Goal: Information Seeking & Learning: Learn about a topic

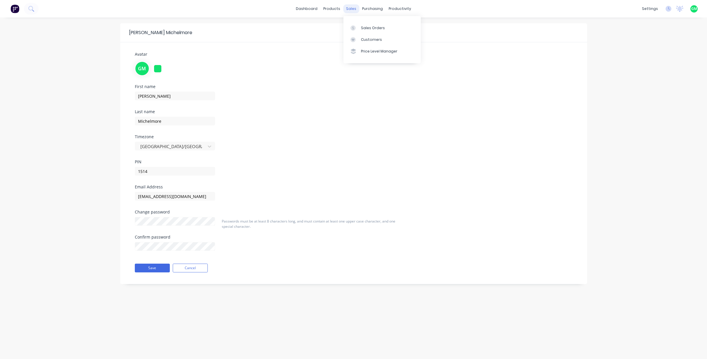
click at [352, 8] on div "sales" at bounding box center [351, 8] width 16 height 9
click at [333, 7] on div "products" at bounding box center [331, 8] width 23 height 9
click at [337, 27] on div at bounding box center [333, 27] width 9 height 5
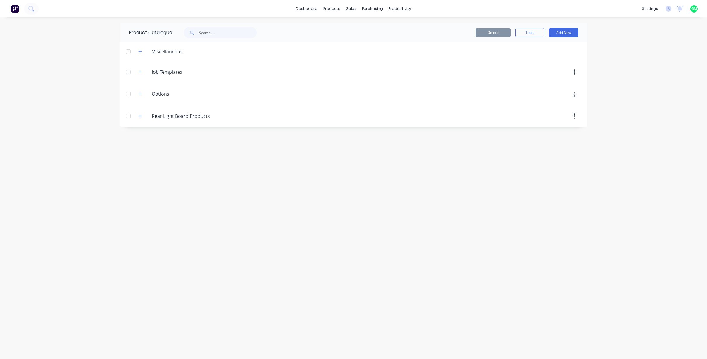
click at [302, 249] on div "Product Catalogue Delete Tools Add New Miscellaneous Job.Templates Job Template…" at bounding box center [353, 188] width 467 height 330
click at [139, 120] on div "Rear.Light.Board.Products Rear Light Board Products" at bounding box center [180, 116] width 92 height 10
click at [142, 116] on button "button" at bounding box center [139, 115] width 7 height 7
click at [204, 185] on div "Product Catalogue Delete Tools Add New Miscellaneous Job.Templates Job Template…" at bounding box center [353, 188] width 467 height 330
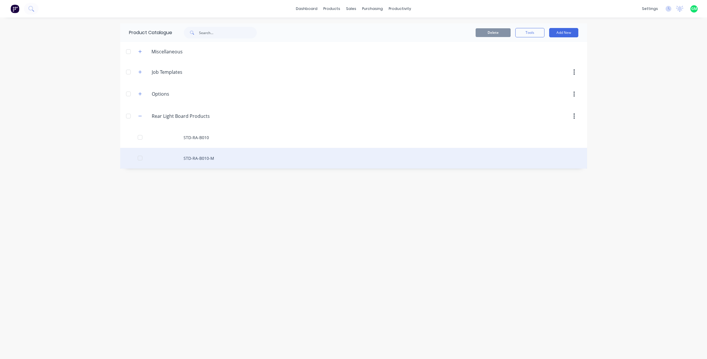
click at [203, 158] on div "STD-RA-B010-M" at bounding box center [353, 158] width 467 height 21
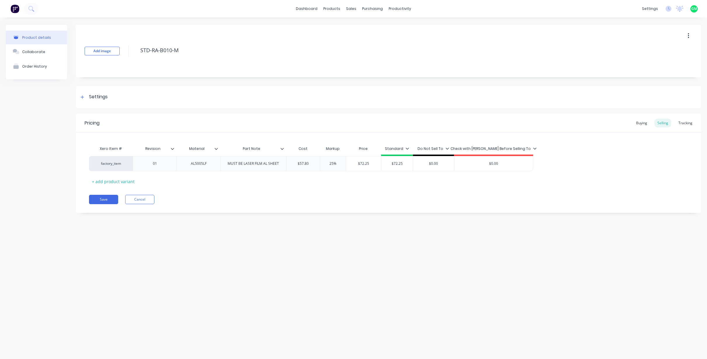
click at [409, 283] on div "Product details Collaborate Order History Add image STD-RA-B010-M Settings Prod…" at bounding box center [353, 182] width 707 height 330
click at [210, 261] on div "Product details Collaborate Order History Add image STD-RA-B010-M Settings Prod…" at bounding box center [353, 182] width 707 height 330
click at [269, 283] on div "Product details Collaborate Order History Add image STD-RA-B010-M Settings Prod…" at bounding box center [353, 182] width 707 height 330
click at [17, 54] on icon "button" at bounding box center [17, 52] width 4 height 3
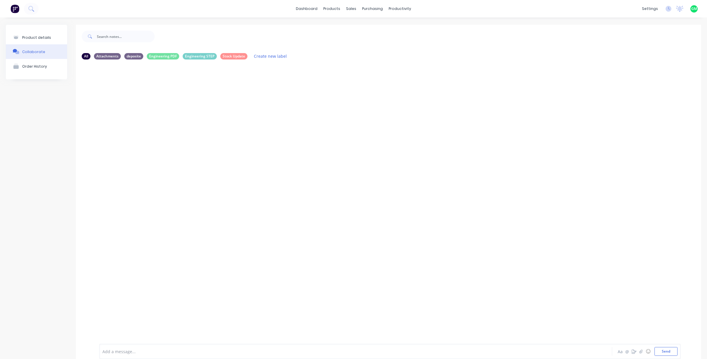
click at [235, 161] on div at bounding box center [388, 199] width 625 height 271
click at [235, 55] on div "Stock Update" at bounding box center [233, 56] width 27 height 6
click at [282, 131] on div at bounding box center [388, 199] width 625 height 271
click at [81, 56] on div "All Attachments deposite Engineering PDF Engineering STEP Stock Update Create n…" at bounding box center [388, 56] width 625 height 16
click at [83, 57] on div "All" at bounding box center [86, 56] width 9 height 6
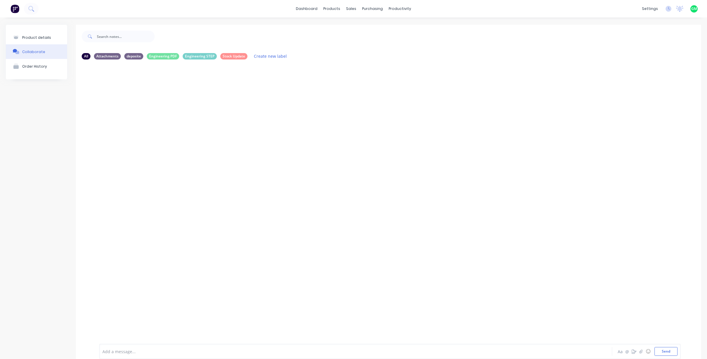
drag, startPoint x: 304, startPoint y: 245, endPoint x: 301, endPoint y: 239, distance: 6.3
click at [302, 241] on div at bounding box center [388, 199] width 625 height 271
drag, startPoint x: 281, startPoint y: 236, endPoint x: 258, endPoint y: 46, distance: 190.9
click at [281, 216] on div at bounding box center [388, 199] width 625 height 271
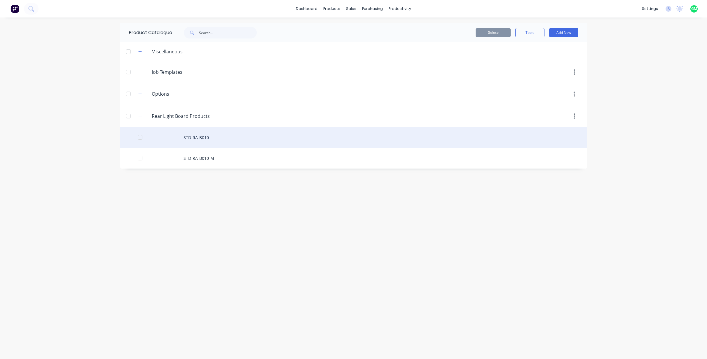
click at [202, 136] on div "STD-RA-B010" at bounding box center [353, 137] width 467 height 21
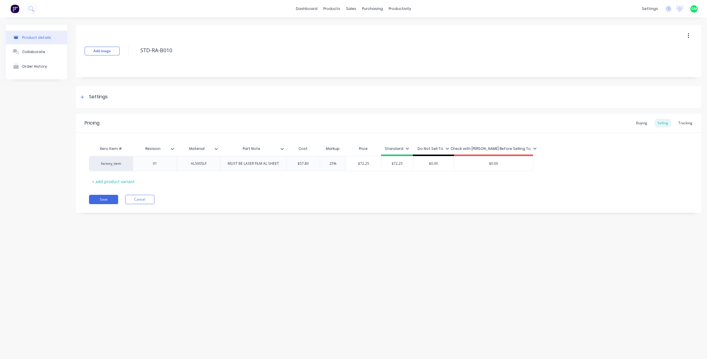
click at [234, 244] on div "Product details Collaborate Order History Add image STD-RA-B010 Settings Produc…" at bounding box center [353, 182] width 707 height 330
click at [34, 54] on button "Collaborate" at bounding box center [36, 51] width 61 height 15
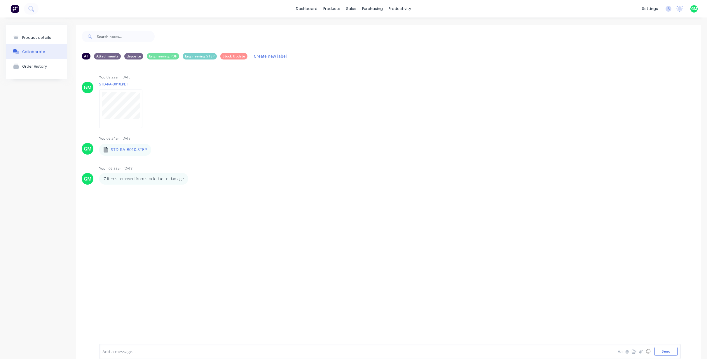
click at [366, 235] on div "GM You 09:22am [DATE] STD-RA-B010.PDF Labels Auto-attach to new orders Sales Or…" at bounding box center [388, 199] width 625 height 271
drag, startPoint x: 297, startPoint y: 94, endPoint x: 244, endPoint y: 84, distance: 54.6
click at [297, 94] on div "GM You 09:22am [DATE] STD-RA-B010.PDF Labels Auto-attach to new orders Sales Or…" at bounding box center [388, 99] width 625 height 52
click at [234, 55] on div "Stock Update" at bounding box center [233, 56] width 27 height 6
click at [303, 145] on div "GM You - 09:55am [DATE] 7 items removed from stock due to damage Labels Edit De…" at bounding box center [388, 199] width 625 height 271
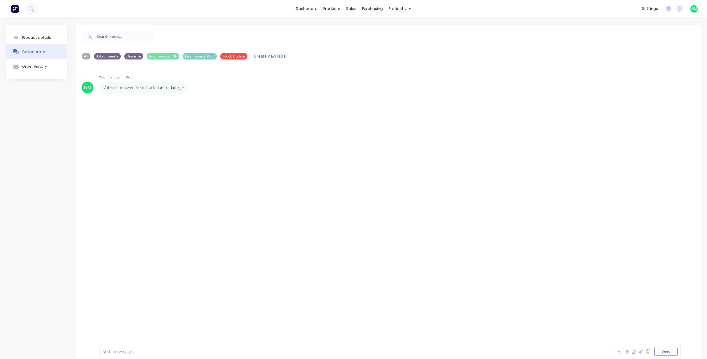
drag, startPoint x: 416, startPoint y: 170, endPoint x: 413, endPoint y: 167, distance: 4.9
click at [417, 170] on div "GM You - 09:55am [DATE] 7 items removed from stock due to damage Labels Edit De…" at bounding box center [388, 199] width 625 height 271
drag, startPoint x: 256, startPoint y: 157, endPoint x: 138, endPoint y: 349, distance: 225.0
click at [255, 156] on div "GM You - 09:55am [DATE] 7 items removed from stock due to damage Labels Edit De…" at bounding box center [388, 199] width 625 height 271
click at [142, 283] on div at bounding box center [318, 352] width 431 height 6
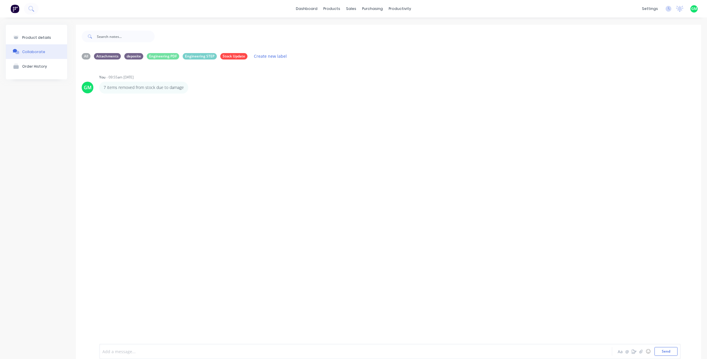
click at [209, 145] on div "GM You - 09:55am [DATE] 7 items removed from stock due to damage Labels Edit De…" at bounding box center [388, 199] width 625 height 271
click at [244, 166] on div "GM You - 09:55am [DATE] 7 items removed from stock due to damage Labels Edit De…" at bounding box center [388, 199] width 625 height 271
click at [192, 146] on div "GM You - 09:55am [DATE] 7 items removed from stock due to damage Labels Edit De…" at bounding box center [388, 199] width 625 height 271
click at [33, 65] on div "Order History" at bounding box center [34, 66] width 25 height 4
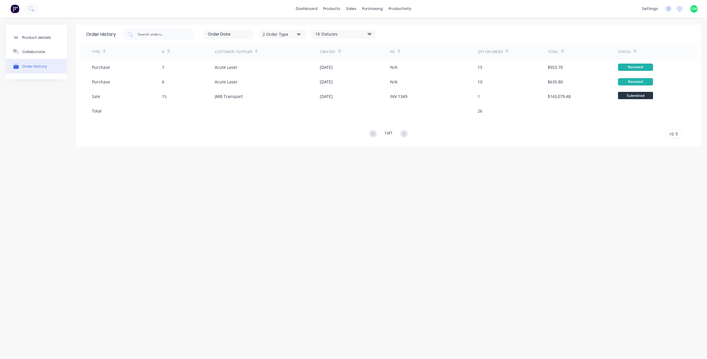
click at [375, 250] on div "Product details Collaborate Order History Order History 2 Order Type 18 Statuse…" at bounding box center [353, 182] width 707 height 330
drag, startPoint x: 455, startPoint y: 267, endPoint x: 452, endPoint y: 265, distance: 3.7
click at [455, 267] on div "Product details Collaborate Order History Order History 2 Order Type 18 Statuse…" at bounding box center [353, 182] width 707 height 330
click at [41, 50] on div "Collaborate" at bounding box center [33, 52] width 23 height 4
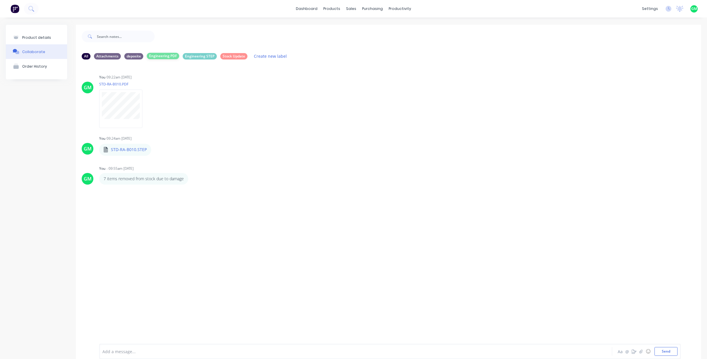
click at [167, 58] on div "Engineering PDF" at bounding box center [163, 56] width 32 height 6
click at [192, 57] on div "Engineering STEP" at bounding box center [200, 56] width 34 height 6
drag, startPoint x: 322, startPoint y: 187, endPoint x: 190, endPoint y: 171, distance: 132.7
click at [321, 186] on div "GM You 09:22am [DATE] STD-RA-B010.PDF Labels Auto-attach to new orders Sales Or…" at bounding box center [388, 199] width 625 height 271
drag, startPoint x: 234, startPoint y: 164, endPoint x: 218, endPoint y: 143, distance: 26.4
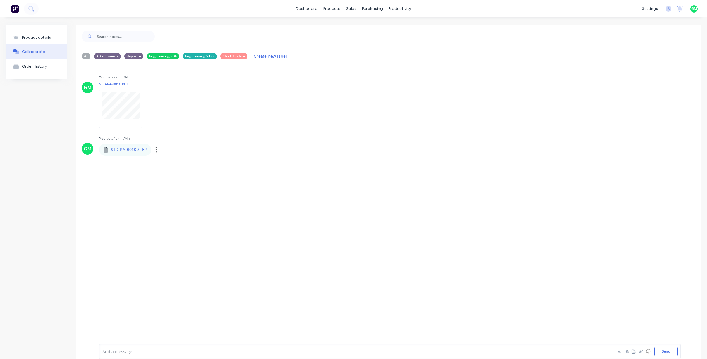
click at [233, 164] on div "GM You 09:22am [DATE] STD-RA-B010.PDF Labels Auto-attach to new orders Sales Or…" at bounding box center [388, 199] width 625 height 271
click at [196, 53] on div "Engineering STEP" at bounding box center [200, 56] width 34 height 6
click at [168, 58] on div "Engineering PDF" at bounding box center [163, 56] width 32 height 6
drag, startPoint x: 275, startPoint y: 123, endPoint x: 101, endPoint y: 76, distance: 180.3
click at [273, 122] on div "You 09:22am [DATE] STD-RA-B010.PDF Labels Auto-attach to new orders Sales Order…" at bounding box center [190, 99] width 182 height 52
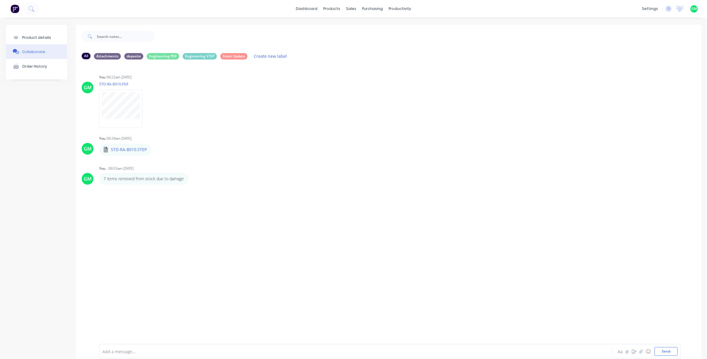
click at [87, 57] on div "All" at bounding box center [86, 56] width 9 height 6
drag, startPoint x: 282, startPoint y: 118, endPoint x: 50, endPoint y: 64, distance: 238.6
click at [283, 118] on div "GM You 09:22am [DATE] STD-RA-B010.PDF Labels Auto-attach to new orders Sales Or…" at bounding box center [388, 99] width 625 height 52
click at [43, 37] on div "Product details" at bounding box center [36, 37] width 29 height 4
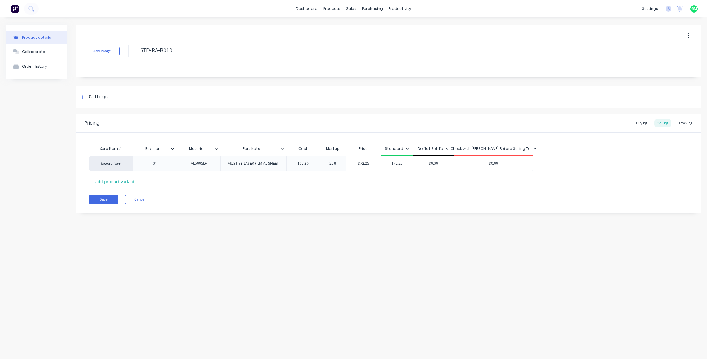
type textarea "x"
click at [316, 249] on div "Product details Collaborate Order History Add image STD-RA-B010 Settings Produc…" at bounding box center [353, 182] width 707 height 330
type input "$72.25"
click at [397, 163] on input "$72.25" at bounding box center [396, 163] width 31 height 5
click at [456, 283] on div "Product details Collaborate Order History Add image STD-RA-B010 Settings Produc…" at bounding box center [353, 182] width 707 height 330
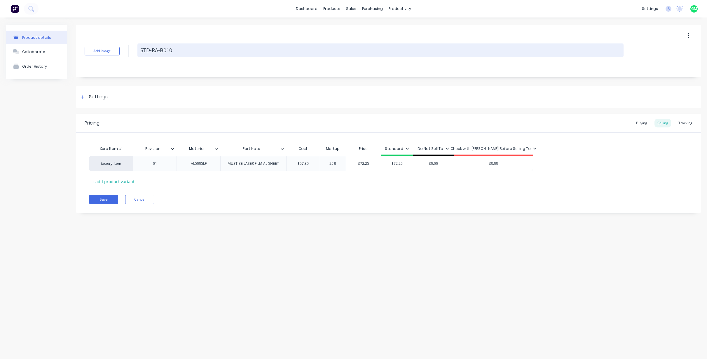
click at [456, 44] on textarea "STD-RA-B010" at bounding box center [380, 50] width 486 height 14
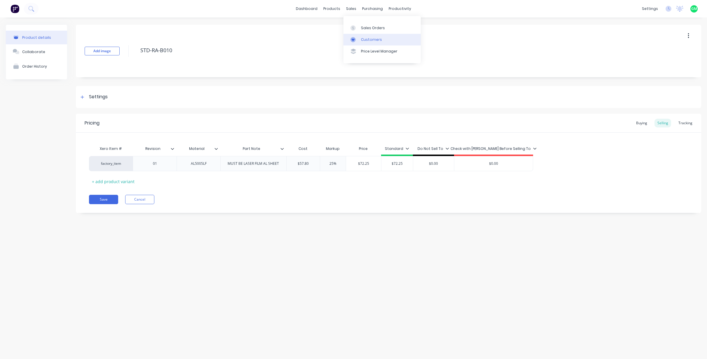
type textarea "x"
click at [372, 37] on div "Customers" at bounding box center [371, 39] width 21 height 5
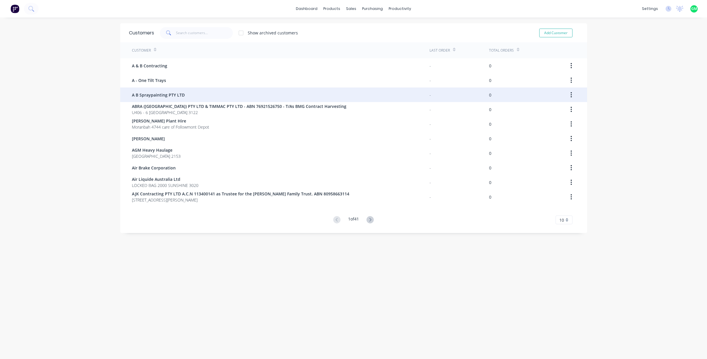
drag, startPoint x: 326, startPoint y: 296, endPoint x: 171, endPoint y: 100, distance: 250.1
click at [326, 283] on div "Customers Show archived customers Add Customer Customer Last Order Total Orders…" at bounding box center [353, 194] width 467 height 342
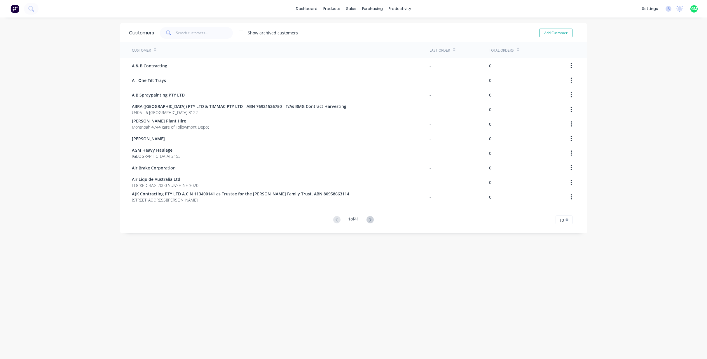
drag, startPoint x: 449, startPoint y: 289, endPoint x: 449, endPoint y: 283, distance: 5.8
click at [447, 283] on div "Customers Show archived customers Add Customer Customer Last Order Total Orders…" at bounding box center [353, 194] width 467 height 342
click at [142, 34] on div "Customers" at bounding box center [141, 32] width 25 height 7
click at [369, 219] on icon at bounding box center [370, 219] width 2 height 3
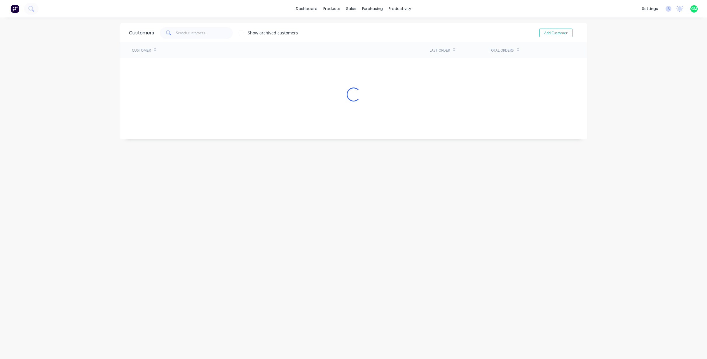
click at [369, 219] on div "Customers Show archived customers Add Customer Customer Last Order Total Orders…" at bounding box center [353, 194] width 467 height 342
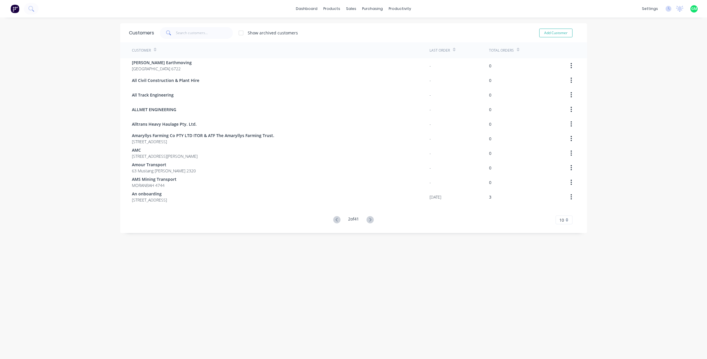
click at [369, 219] on icon at bounding box center [370, 219] width 2 height 3
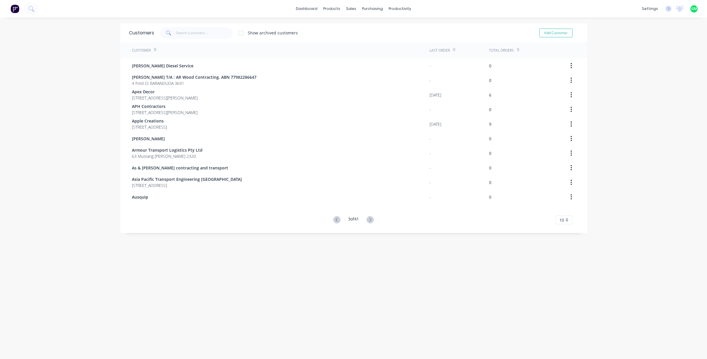
click at [369, 219] on icon at bounding box center [370, 219] width 2 height 3
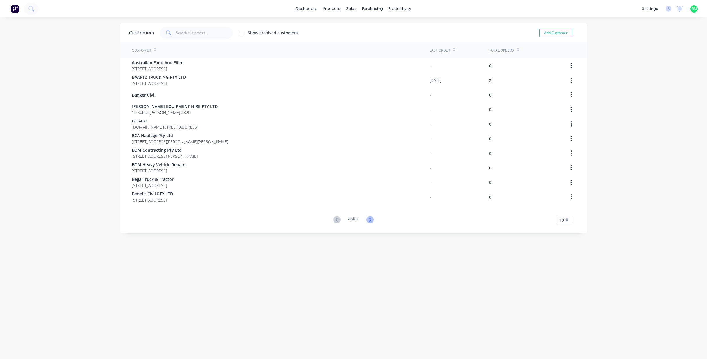
click at [370, 219] on icon at bounding box center [370, 219] width 2 height 3
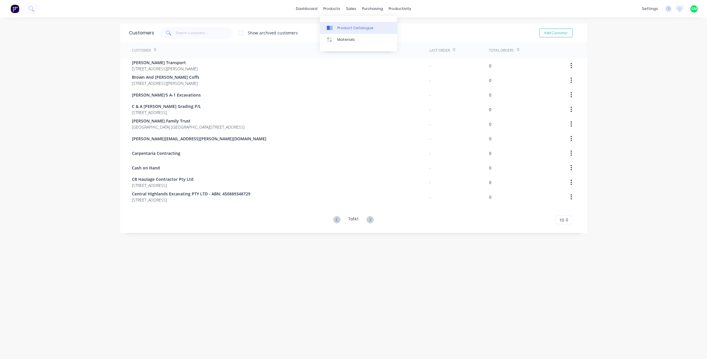
click at [340, 27] on div "Product Catalogue" at bounding box center [355, 27] width 36 height 5
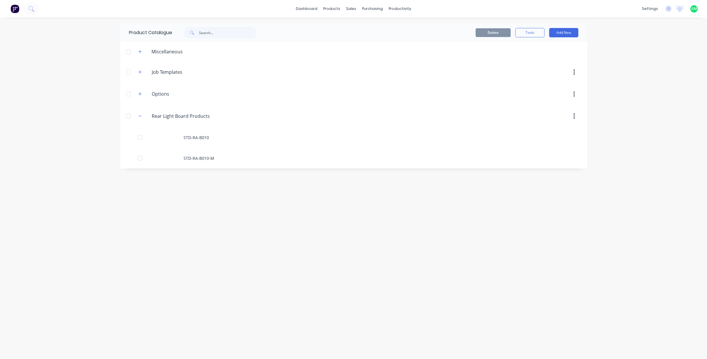
click at [321, 235] on div "Product Catalogue Delete Tools Add New Miscellaneous Job.Templates Job Template…" at bounding box center [353, 188] width 467 height 330
click at [141, 114] on icon "button" at bounding box center [139, 116] width 3 height 4
click at [139, 52] on icon "button" at bounding box center [139, 52] width 3 height 4
click at [139, 51] on icon "button" at bounding box center [139, 52] width 3 height 4
click at [141, 92] on icon "button" at bounding box center [139, 94] width 3 height 4
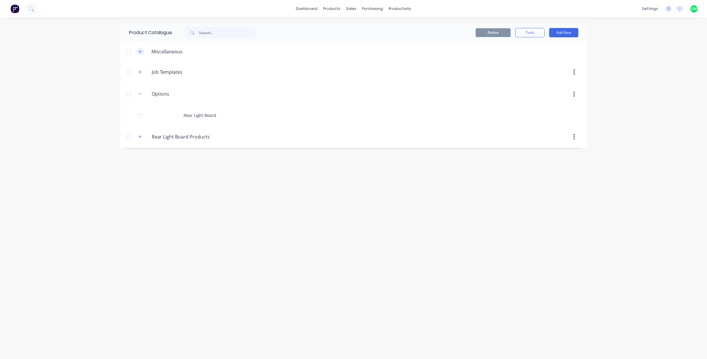
click at [138, 50] on icon "button" at bounding box center [139, 52] width 3 height 4
drag, startPoint x: 211, startPoint y: 216, endPoint x: 206, endPoint y: 217, distance: 5.3
click at [210, 216] on div "Product Catalogue Delete Tools Add New Miscellaneous Job.Templates Job Template…" at bounding box center [353, 188] width 467 height 330
click at [137, 56] on header "Miscellaneous" at bounding box center [353, 51] width 467 height 19
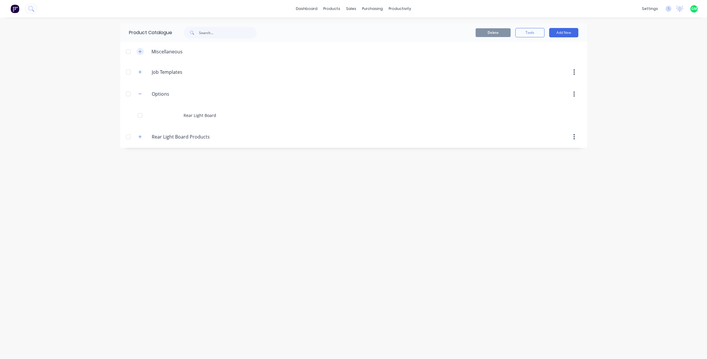
click at [139, 51] on icon "button" at bounding box center [139, 51] width 3 height 3
click at [139, 51] on icon "button" at bounding box center [139, 51] width 3 height 0
drag, startPoint x: 147, startPoint y: 34, endPoint x: 172, endPoint y: 33, distance: 24.5
click at [172, 33] on div "Product Catalogue" at bounding box center [146, 32] width 52 height 19
click at [218, 191] on div "Product Catalogue Delete Tools Add New Miscellaneous Job.Templates Job Template…" at bounding box center [353, 188] width 467 height 330
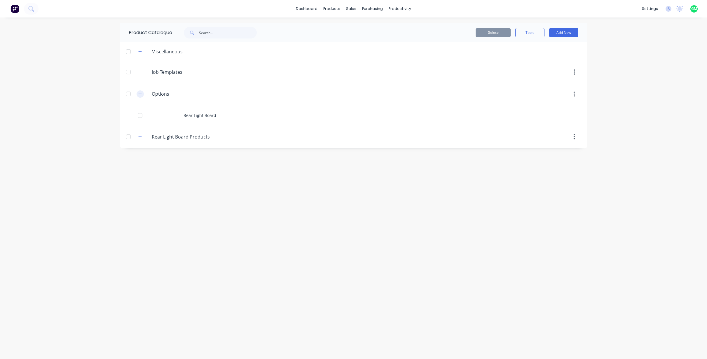
click at [139, 92] on icon "button" at bounding box center [139, 94] width 3 height 4
click at [141, 120] on span at bounding box center [139, 115] width 7 height 7
click at [141, 114] on icon "button" at bounding box center [139, 116] width 3 height 4
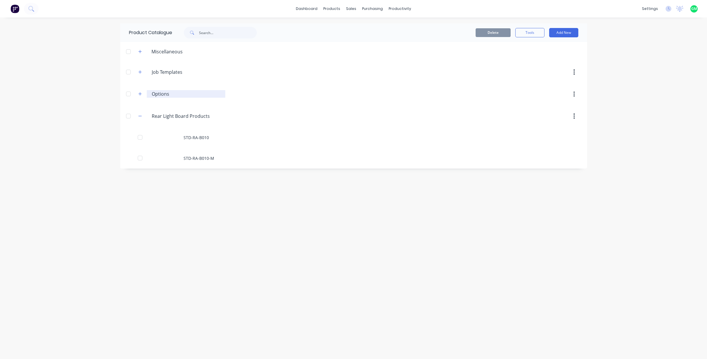
click at [167, 94] on input "Options" at bounding box center [186, 93] width 69 height 7
click at [140, 92] on icon "button" at bounding box center [139, 94] width 3 height 4
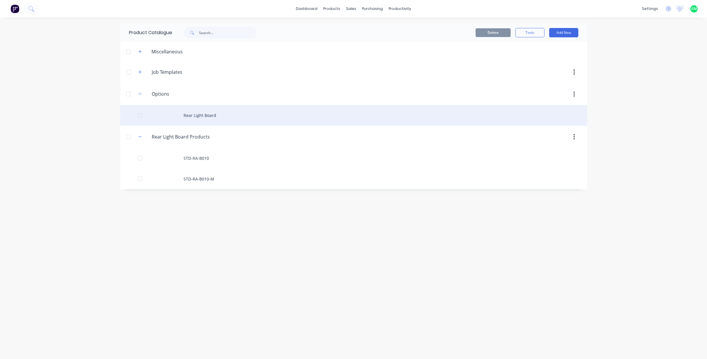
click at [203, 115] on div "Rear Light Board" at bounding box center [353, 115] width 467 height 21
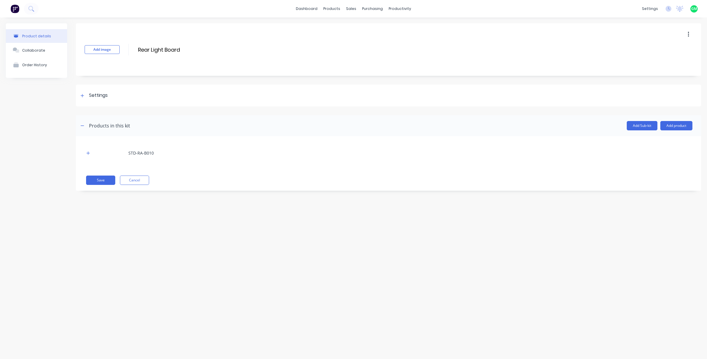
click at [251, 255] on div "Product details Collaborate Order History Add image Rear Light Board Rear Light…" at bounding box center [353, 182] width 707 height 330
click at [91, 151] on button "button" at bounding box center [88, 152] width 7 height 7
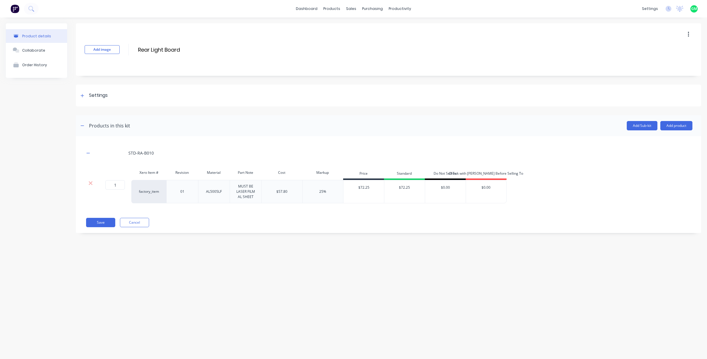
drag, startPoint x: 258, startPoint y: 269, endPoint x: 246, endPoint y: 239, distance: 32.4
click at [258, 269] on div "Product details Collaborate Order History Add image Rear Light Board Rear Light…" at bounding box center [353, 182] width 707 height 330
click at [347, 25] on div "Product Catalogue" at bounding box center [357, 27] width 36 height 5
